Goal: Check status: Check status

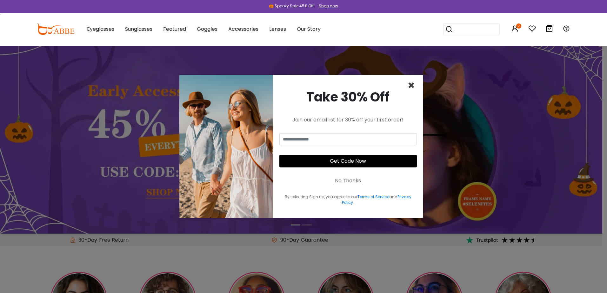
drag, startPoint x: 410, startPoint y: 85, endPoint x: 421, endPoint y: 83, distance: 11.6
click at [410, 85] on span "×" at bounding box center [411, 85] width 7 height 16
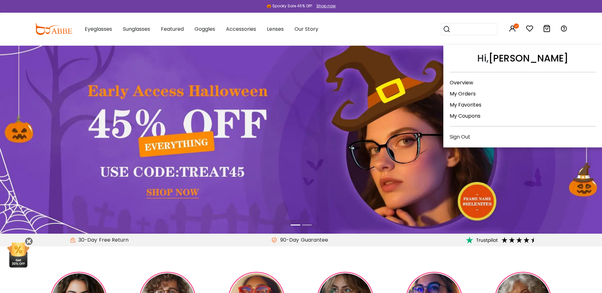
click at [468, 92] on link "My Orders" at bounding box center [463, 93] width 26 height 7
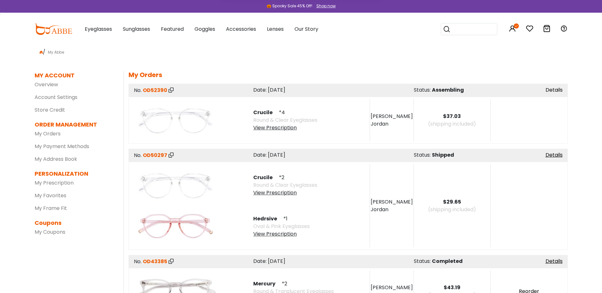
click at [557, 91] on link "Details" at bounding box center [554, 89] width 17 height 7
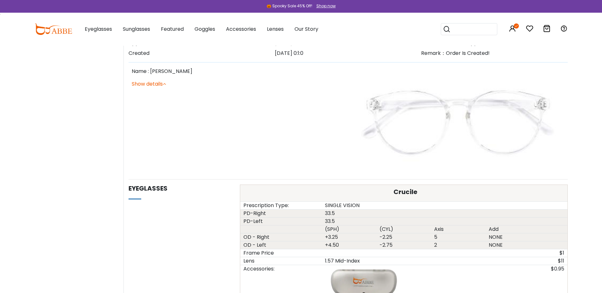
scroll to position [127, 0]
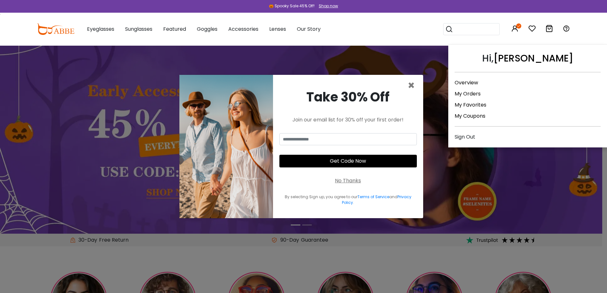
click at [515, 28] on icon at bounding box center [515, 29] width 8 height 8
